Goal: Task Accomplishment & Management: Use online tool/utility

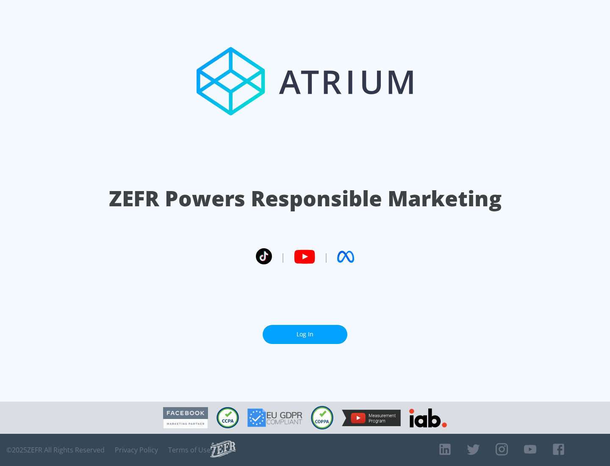
click at [305, 334] on link "Log In" at bounding box center [305, 334] width 85 height 19
